Goal: Information Seeking & Learning: Learn about a topic

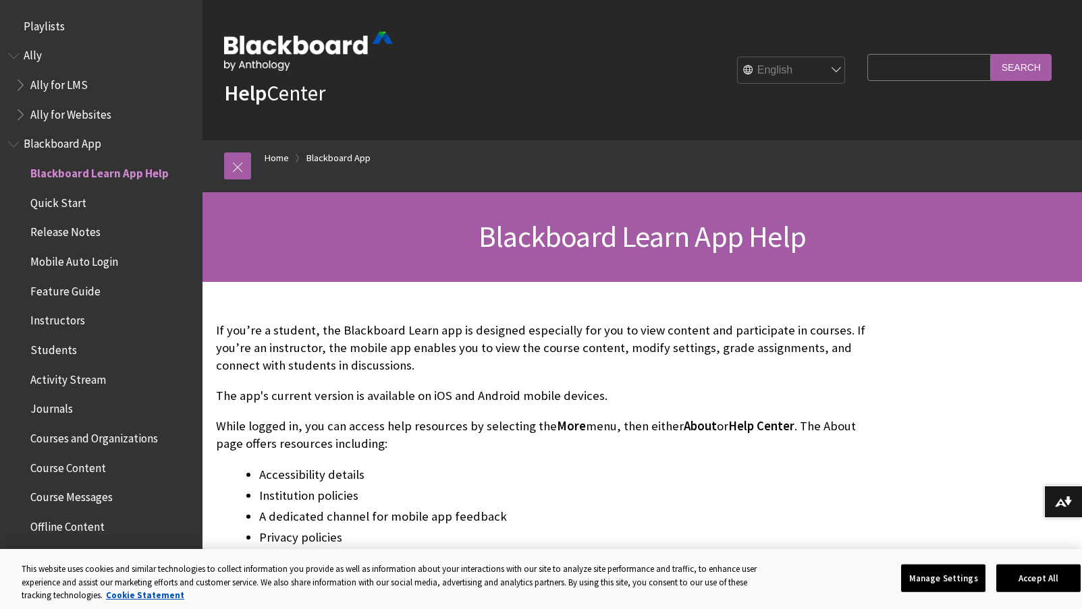
click at [63, 149] on span "Blackboard App" at bounding box center [63, 142] width 78 height 18
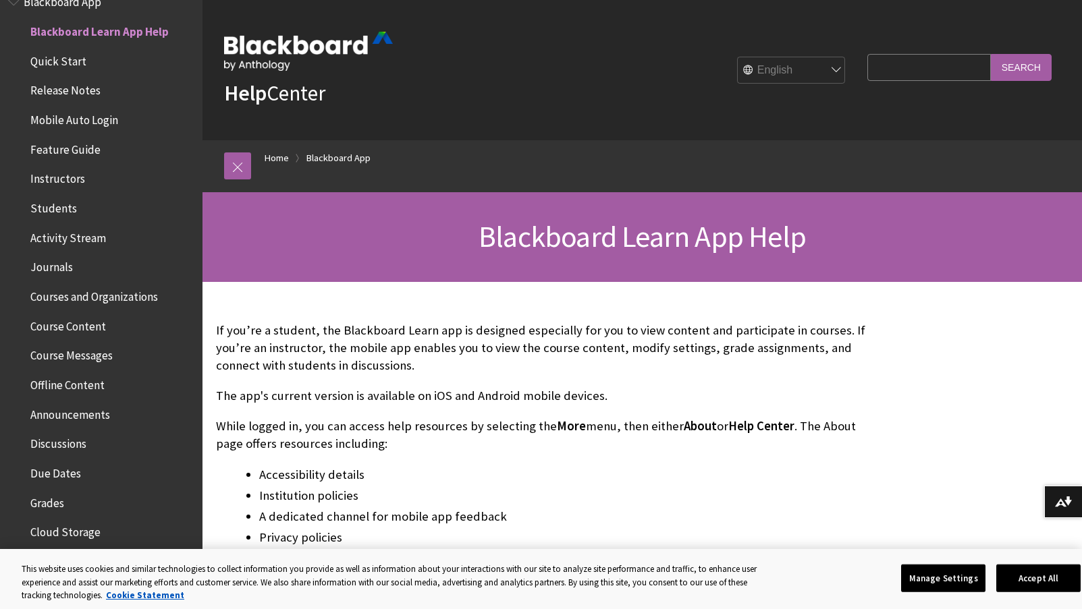
click at [273, 49] on img at bounding box center [308, 51] width 169 height 39
click at [349, 40] on img at bounding box center [308, 51] width 169 height 39
